Goal: Information Seeking & Learning: Find specific fact

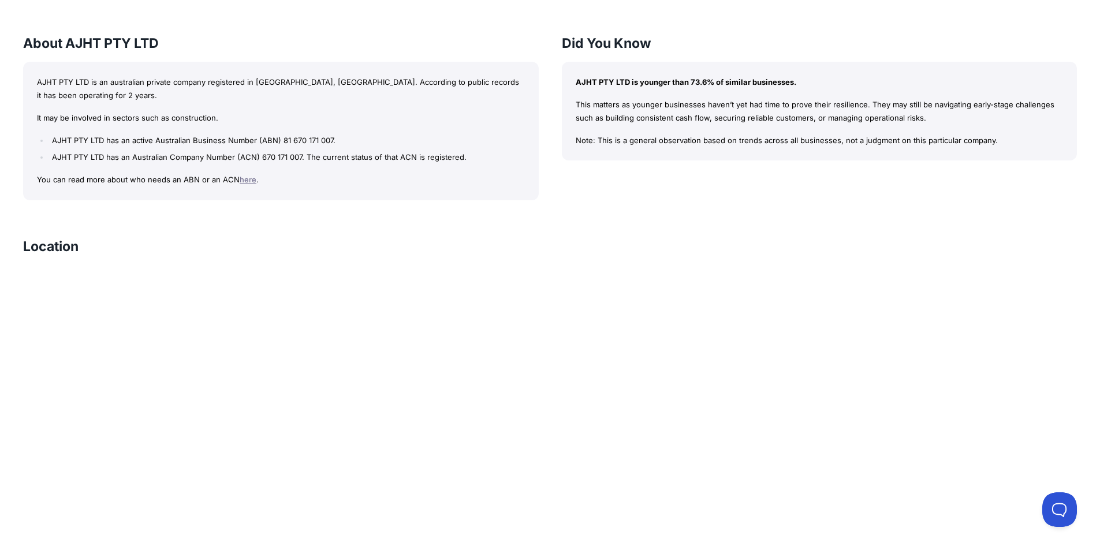
scroll to position [889, 0]
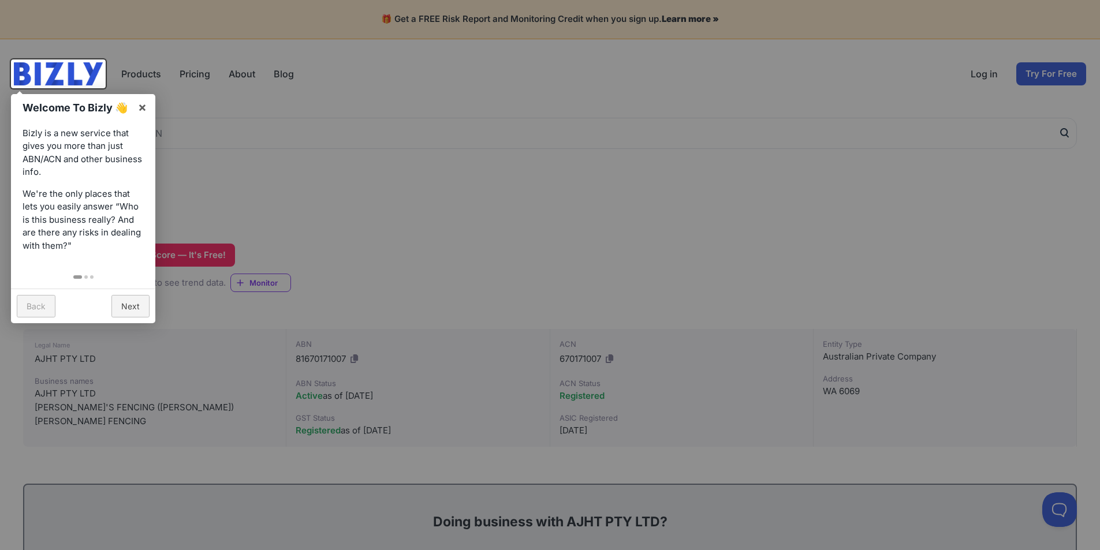
click at [263, 174] on div at bounding box center [550, 275] width 1100 height 550
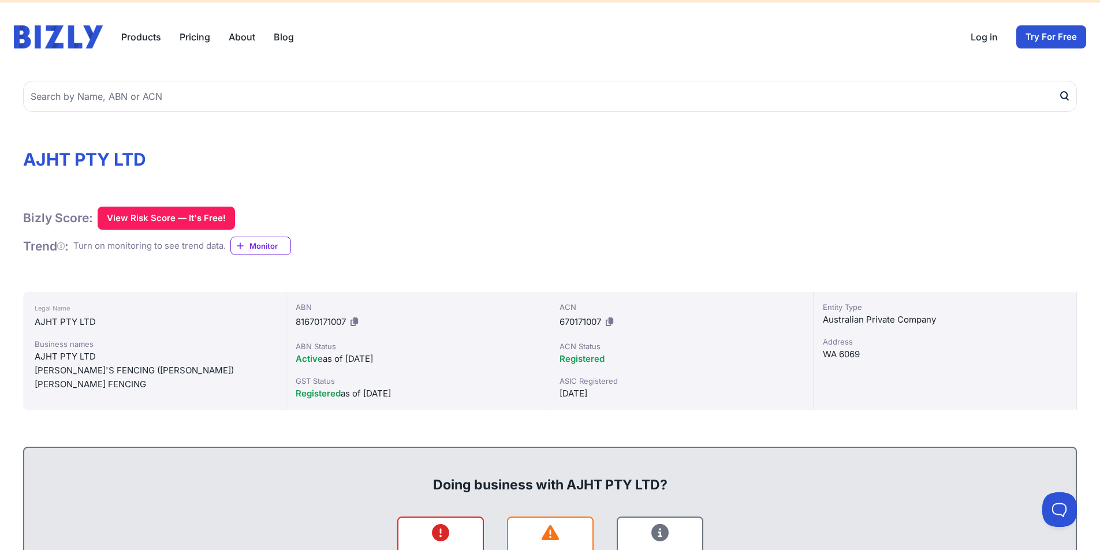
scroll to position [58, 0]
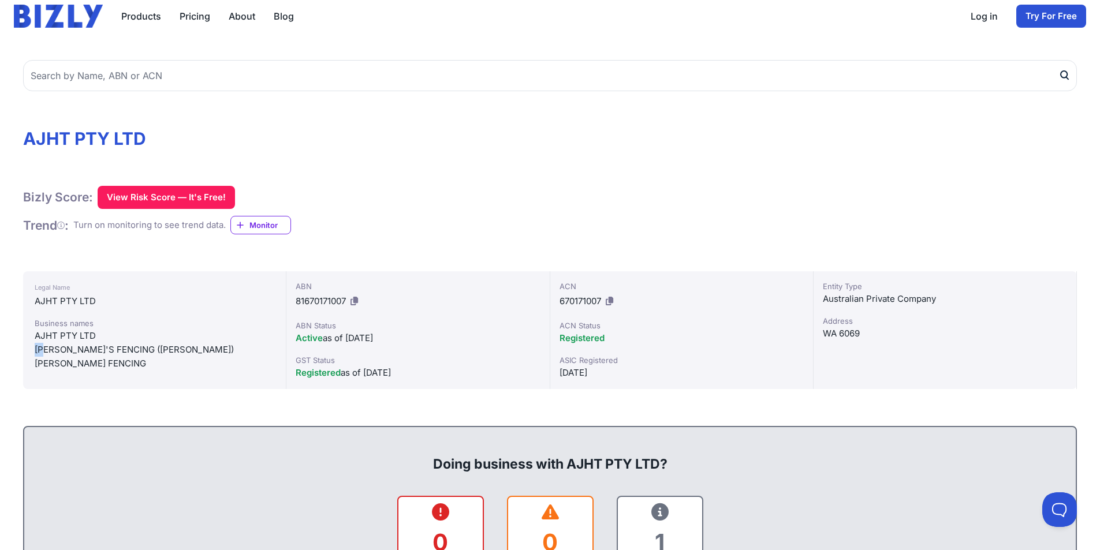
drag, startPoint x: 32, startPoint y: 347, endPoint x: 44, endPoint y: 348, distance: 12.2
click at [44, 348] on div "Legal Name AJHT PTY LTD Business names AJHT PTY LTD [PERSON_NAME]'S FENCING ([P…" at bounding box center [154, 330] width 263 height 118
click at [95, 351] on div "[PERSON_NAME]'S FENCING ([PERSON_NAME])" at bounding box center [155, 350] width 240 height 14
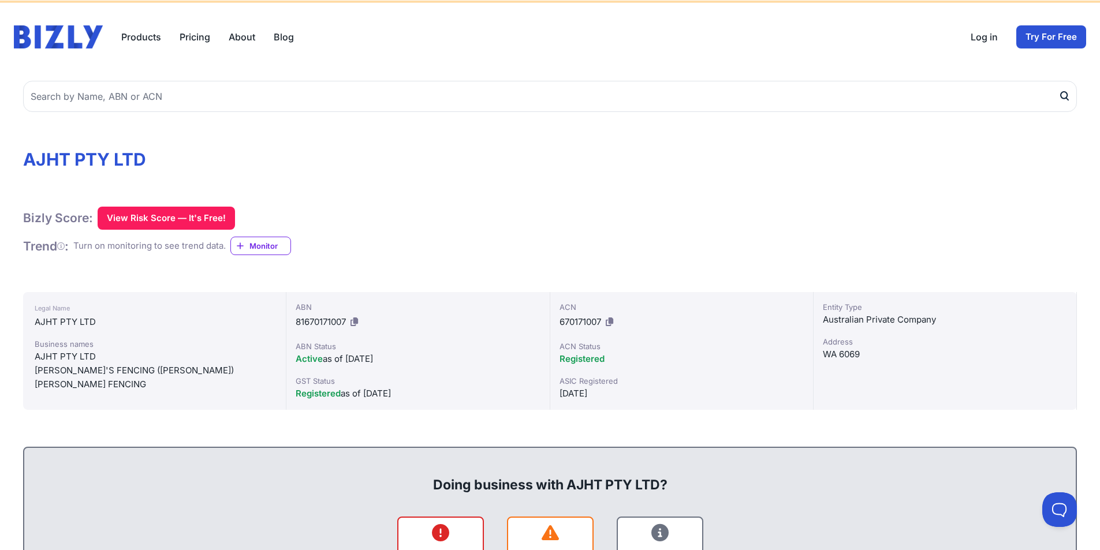
scroll to position [0, 0]
